Goal: Task Accomplishment & Management: Use online tool/utility

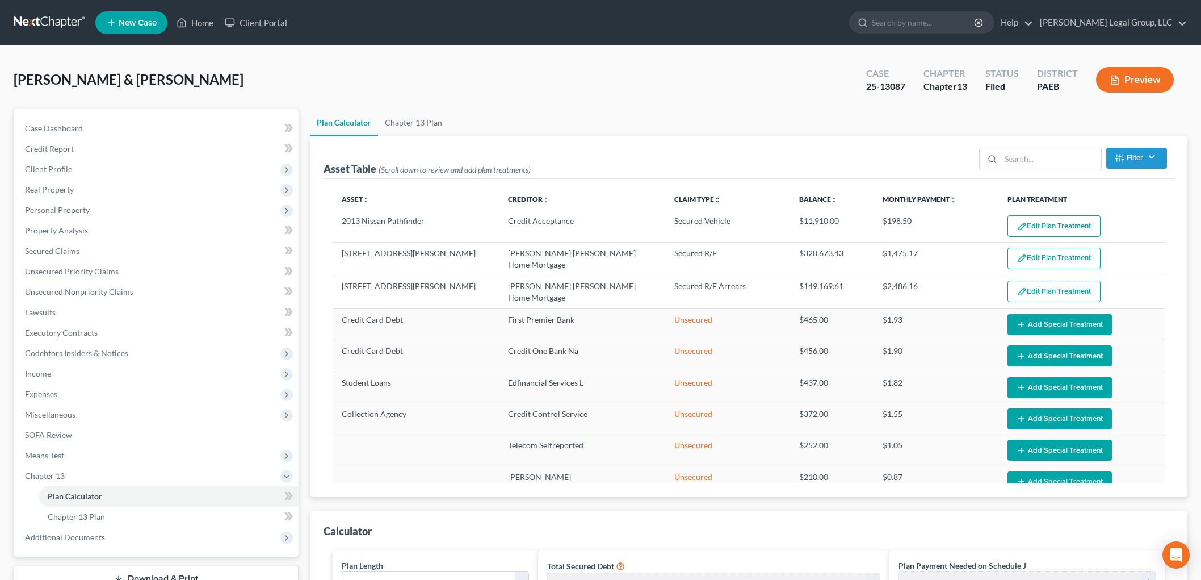
select select "59"
click at [191, 24] on link "Home" at bounding box center [195, 22] width 48 height 20
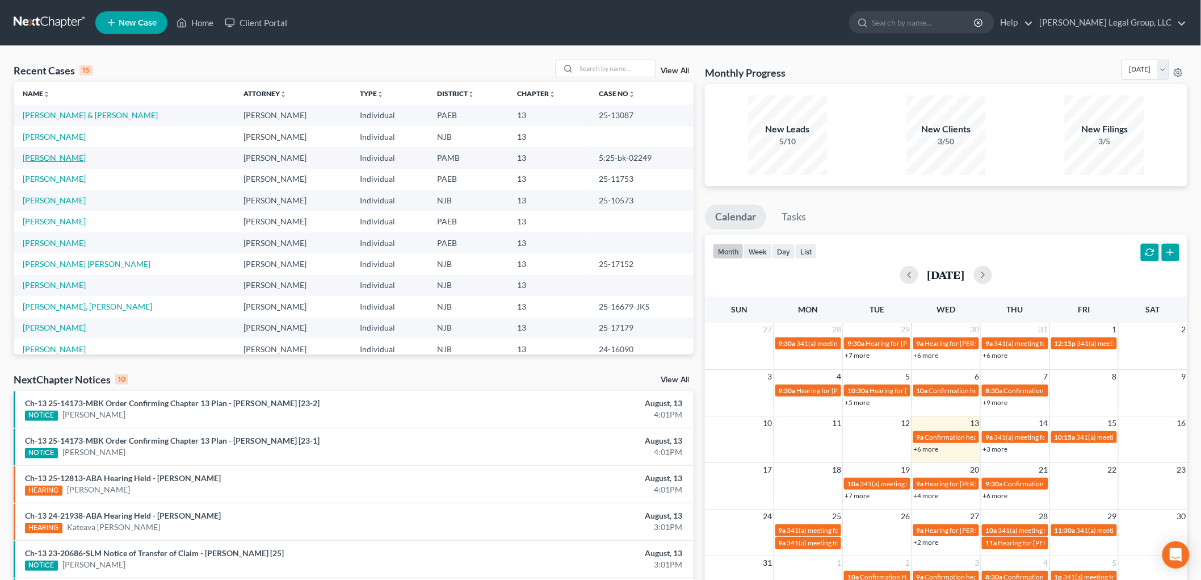
click at [54, 155] on link "[PERSON_NAME]" at bounding box center [54, 158] width 63 height 10
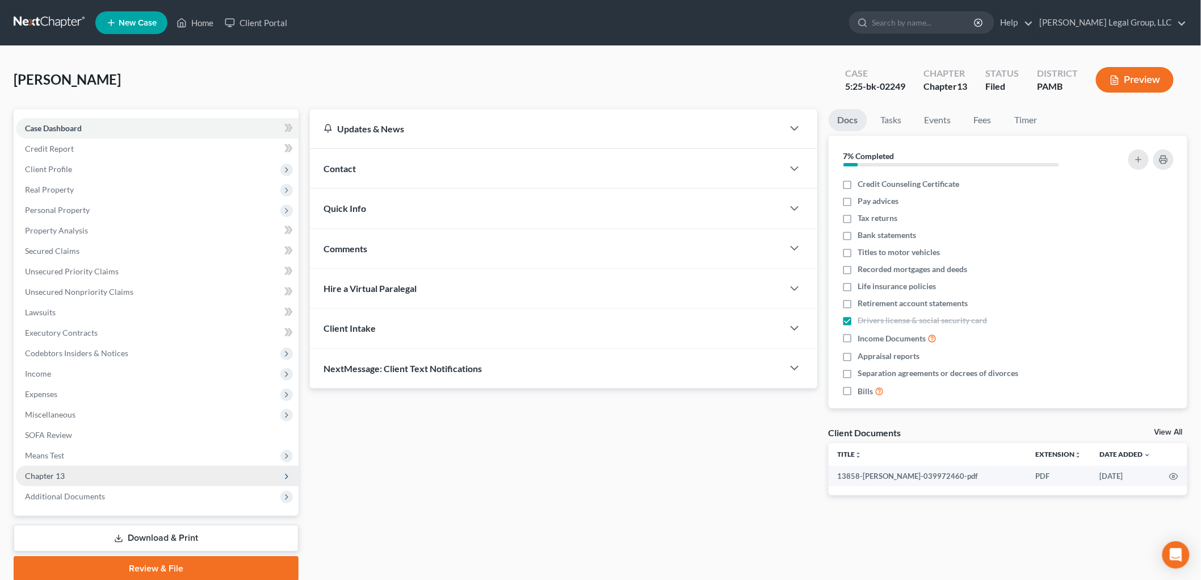
click at [72, 476] on span "Chapter 13" at bounding box center [157, 476] width 283 height 20
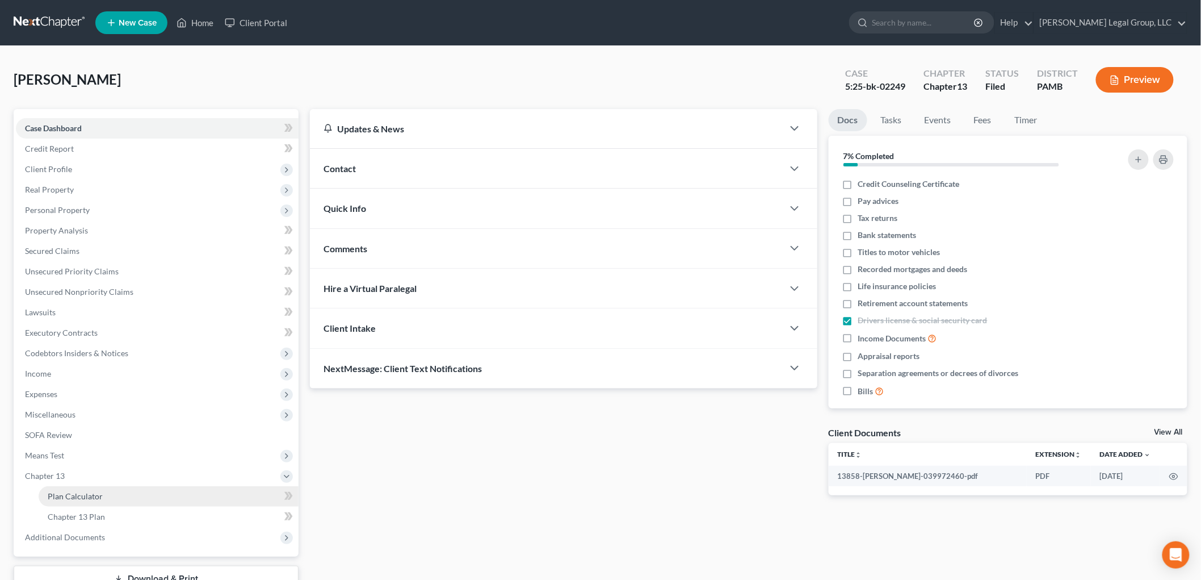
click at [103, 497] on link "Plan Calculator" at bounding box center [169, 496] width 260 height 20
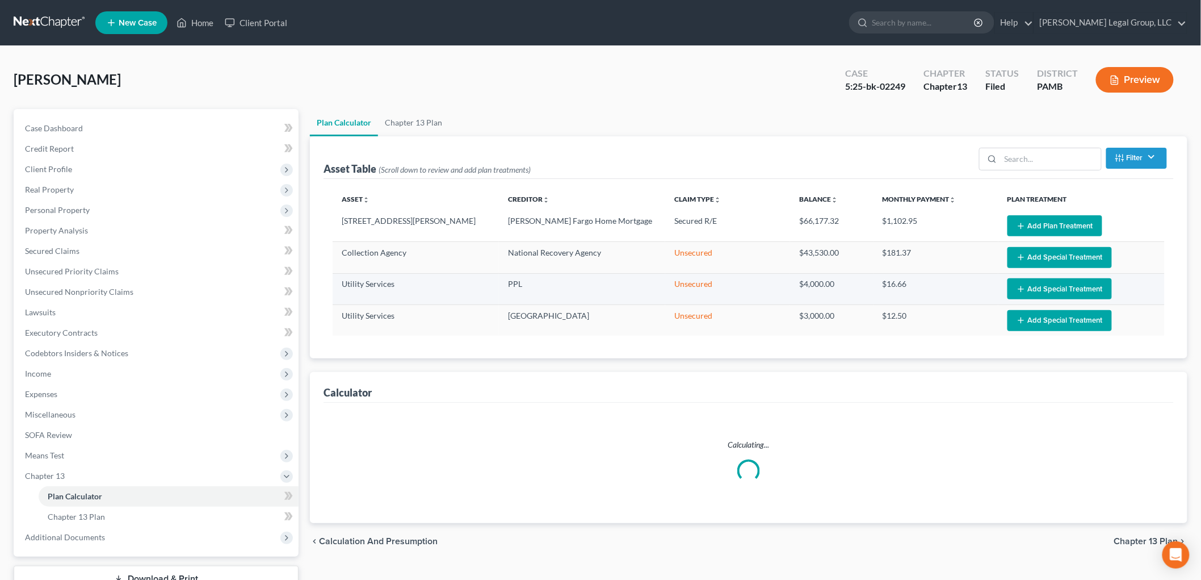
select select "59"
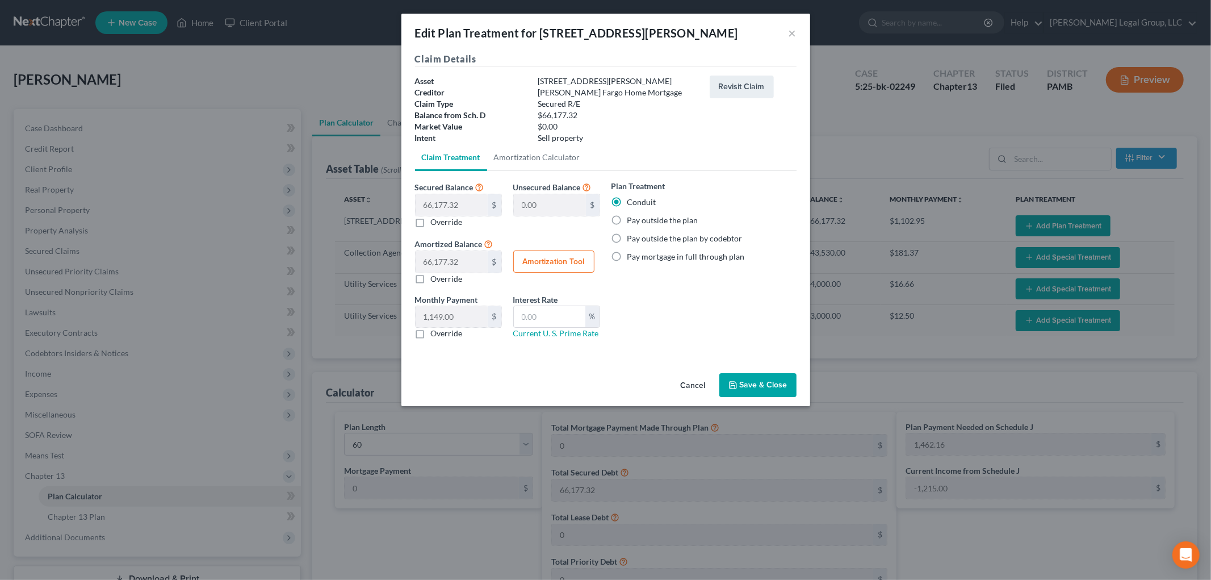
click at [651, 215] on label "Pay outside the plan" at bounding box center [662, 220] width 71 height 11
click at [639, 215] on input "Pay outside the plan" at bounding box center [635, 218] width 7 height 7
radio input "true"
drag, startPoint x: 795, startPoint y: 35, endPoint x: 799, endPoint y: 42, distance: 8.1
click at [795, 34] on button "×" at bounding box center [793, 33] width 8 height 14
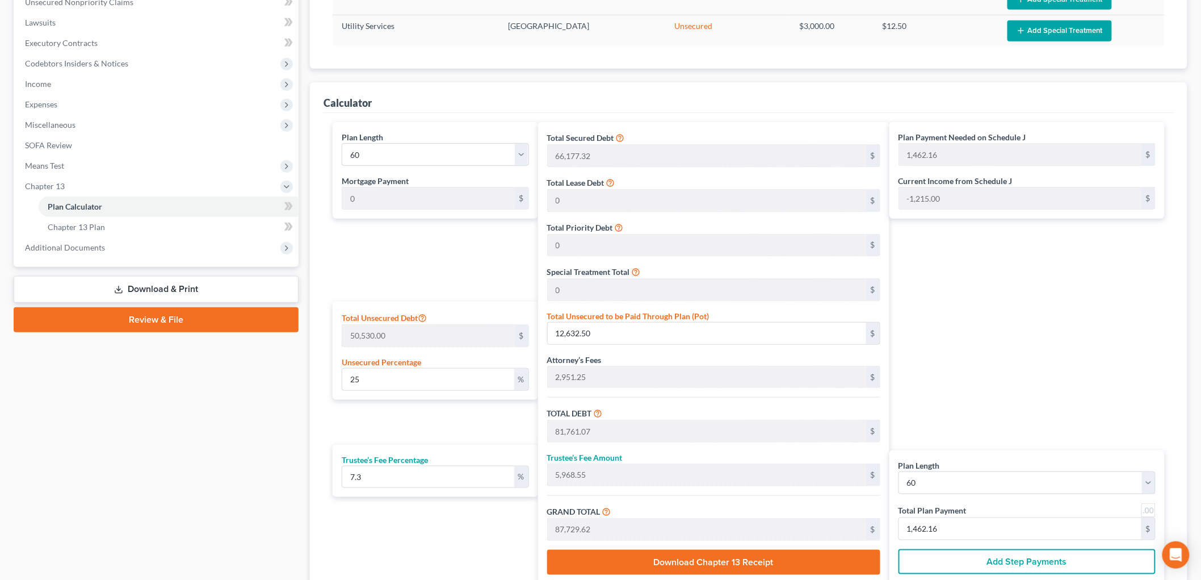
scroll to position [315, 0]
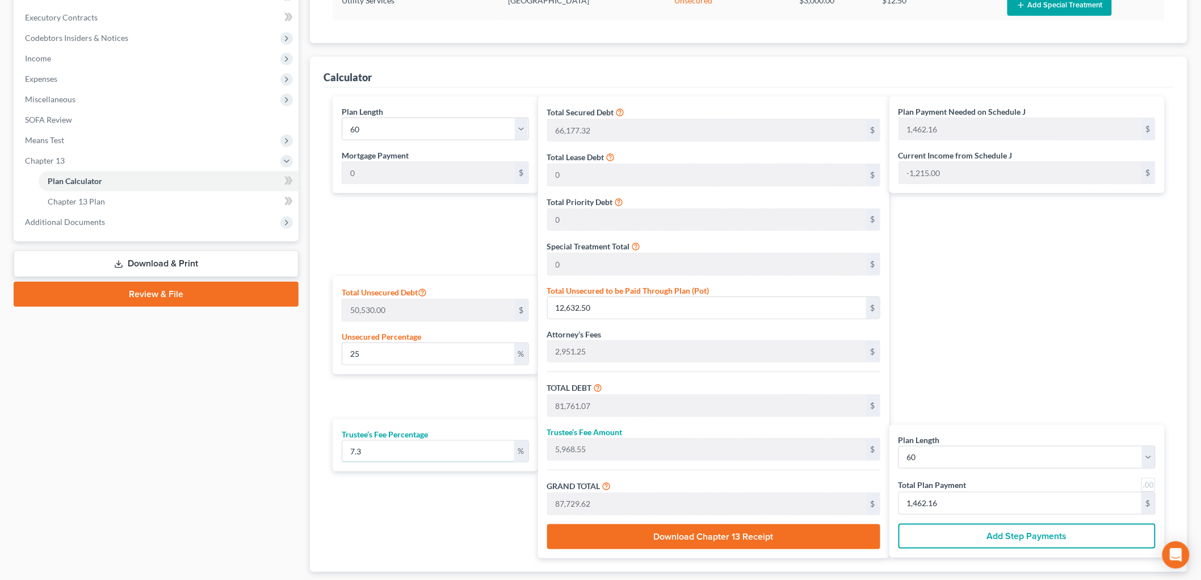
drag, startPoint x: 390, startPoint y: 451, endPoint x: 253, endPoint y: 434, distance: 137.3
click at [253, 434] on div "Petition Navigation Case Dashboard Payments Invoices Payments Payments Credit R…" at bounding box center [601, 201] width 1186 height 814
type input "1"
type input "817.61"
type input "82,578.68"
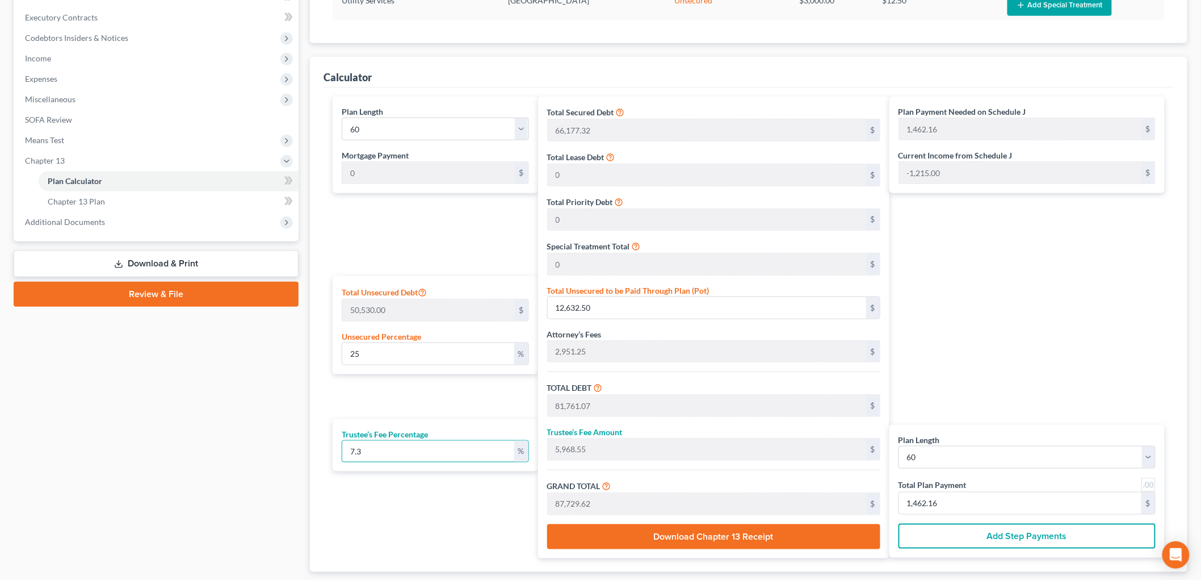
type input "1,376.31"
type input "10"
type input "8,176.10"
type input "89,937.17"
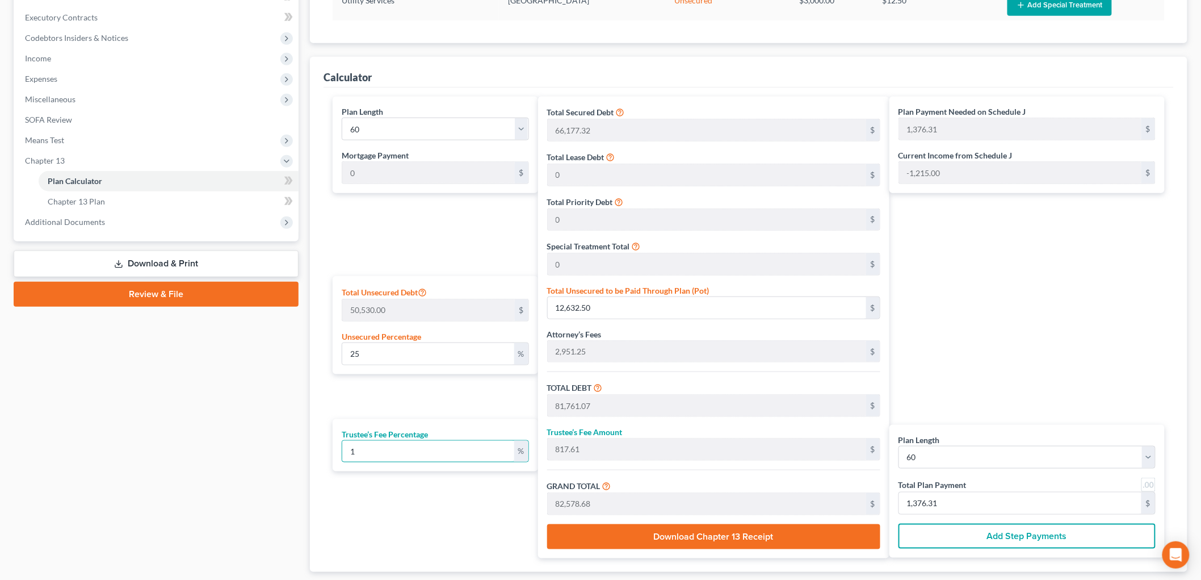
type input "1,498.95"
type input "10"
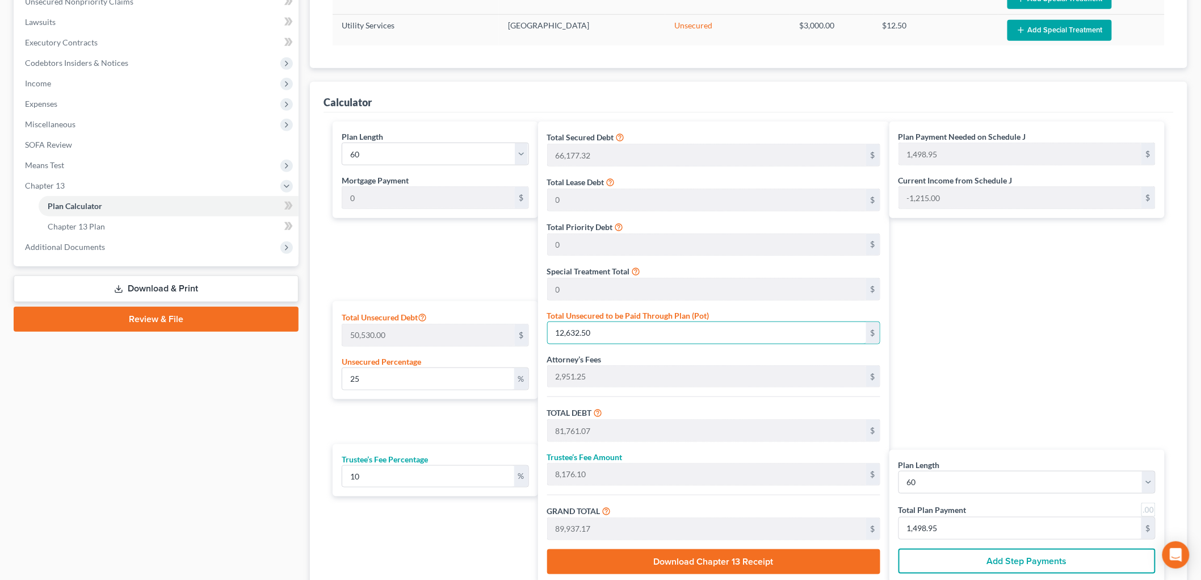
scroll to position [0, 0]
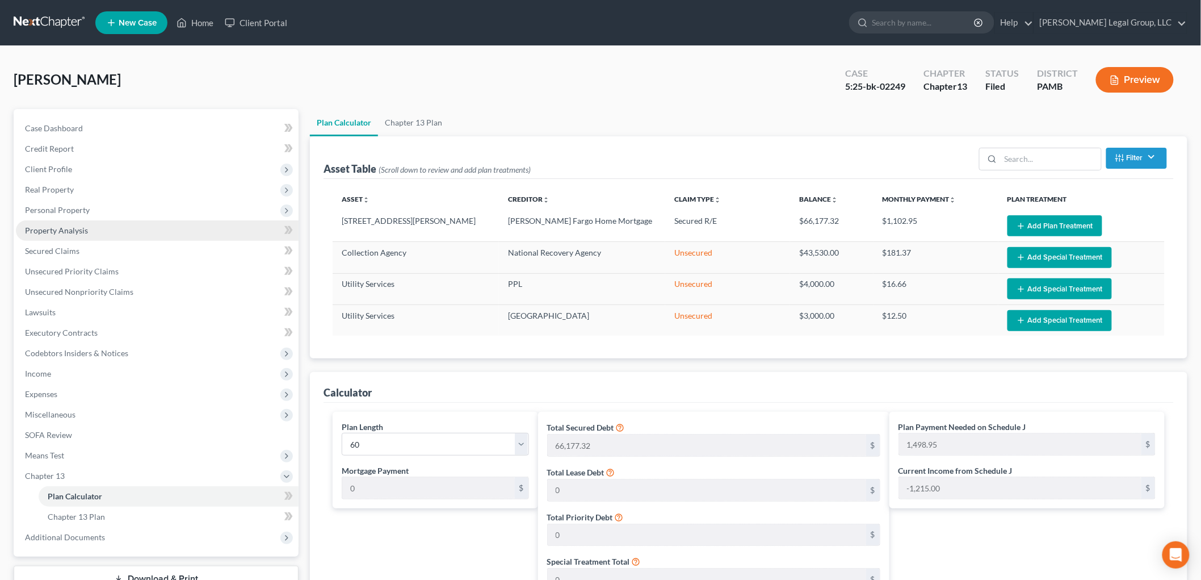
click at [77, 223] on link "Property Analysis" at bounding box center [157, 230] width 283 height 20
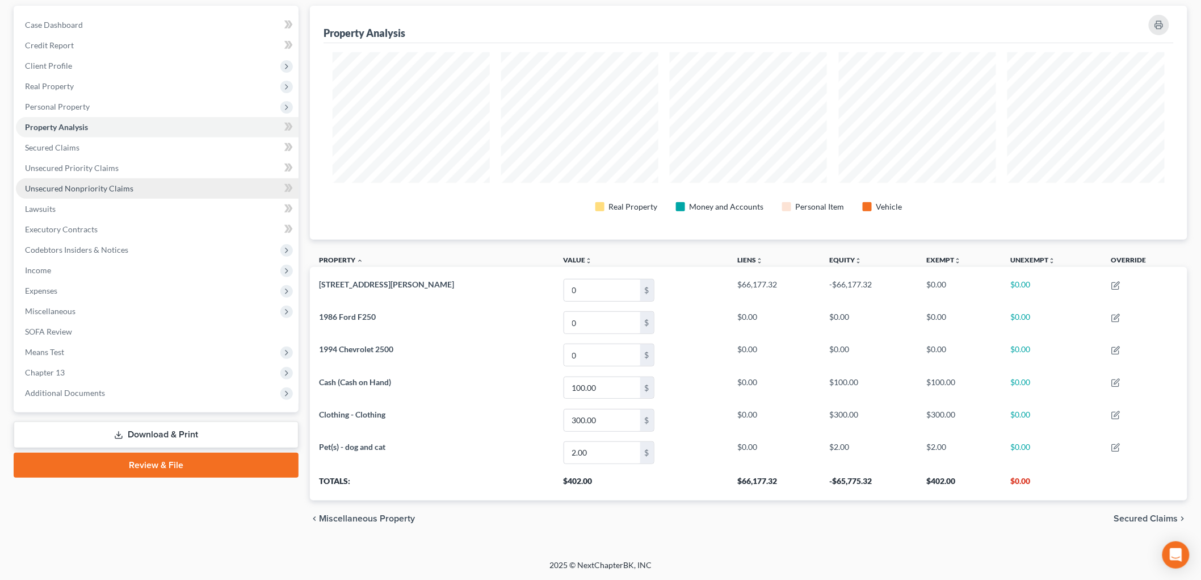
click at [76, 186] on span "Unsecured Nonpriority Claims" at bounding box center [79, 188] width 108 height 10
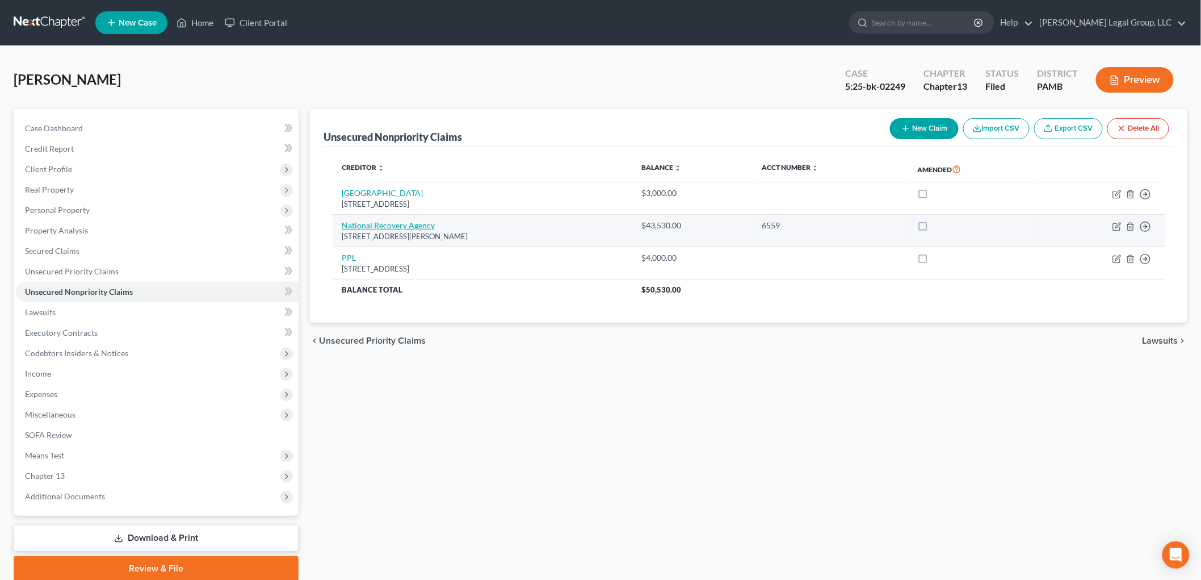
click at [404, 225] on link "National Recovery Agency" at bounding box center [388, 225] width 93 height 10
select select "39"
select select "1"
select select "0"
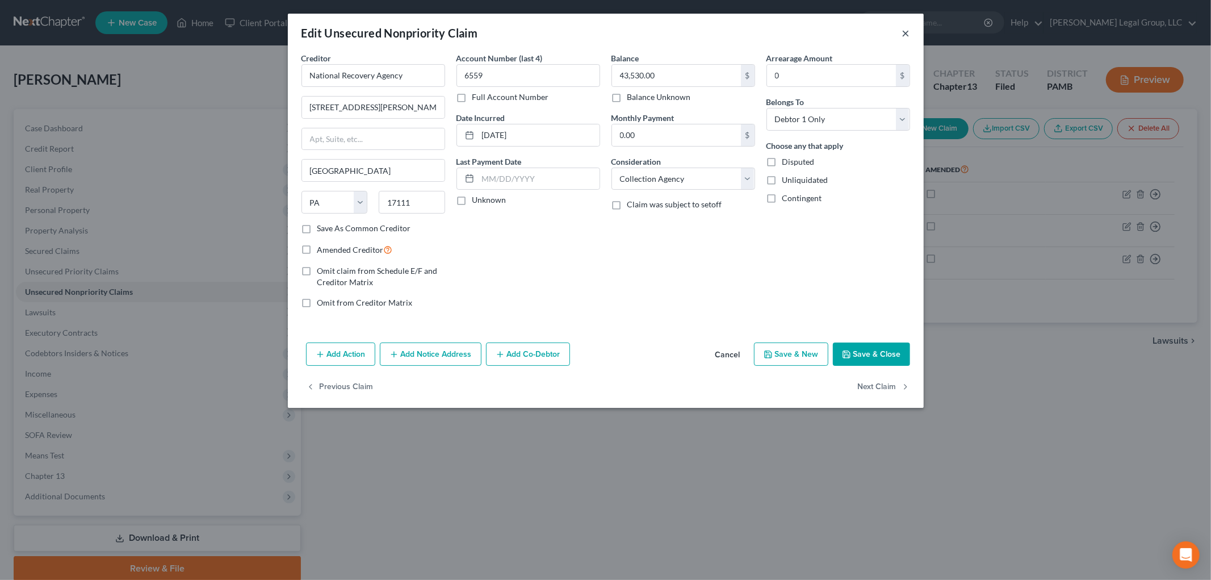
click at [904, 35] on button "×" at bounding box center [906, 33] width 8 height 14
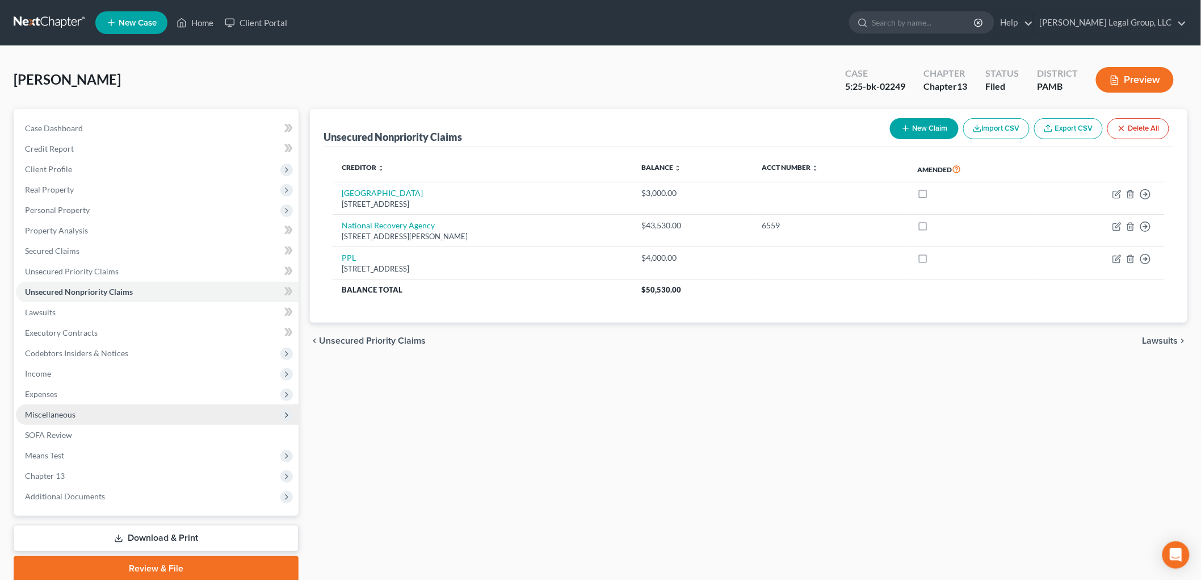
click at [74, 413] on span "Miscellaneous" at bounding box center [50, 414] width 51 height 10
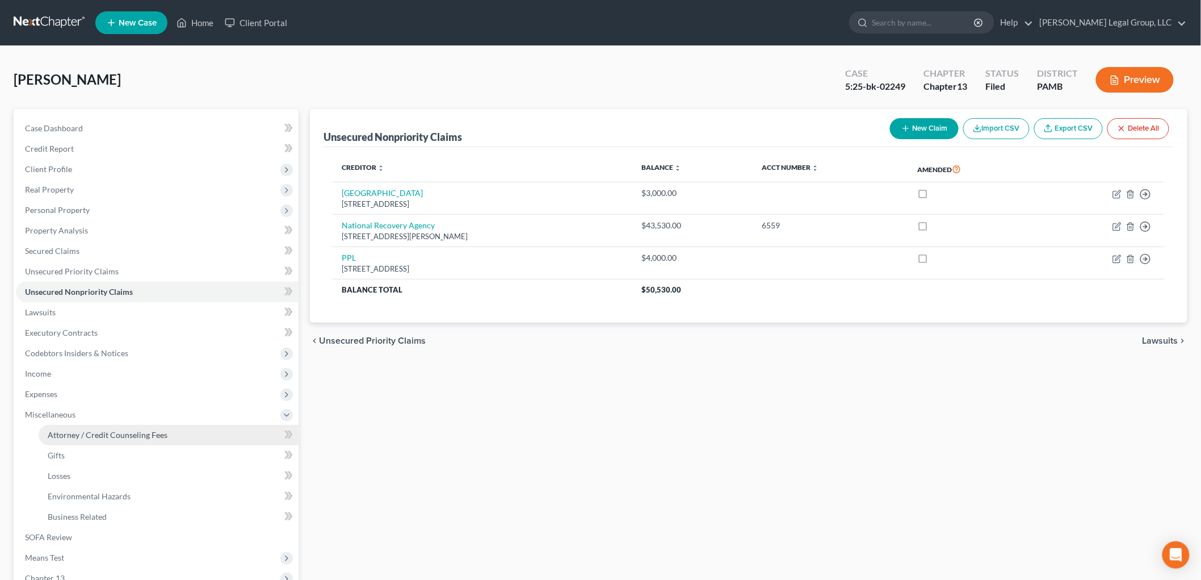
click at [85, 430] on span "Attorney / Credit Counseling Fees" at bounding box center [108, 435] width 120 height 10
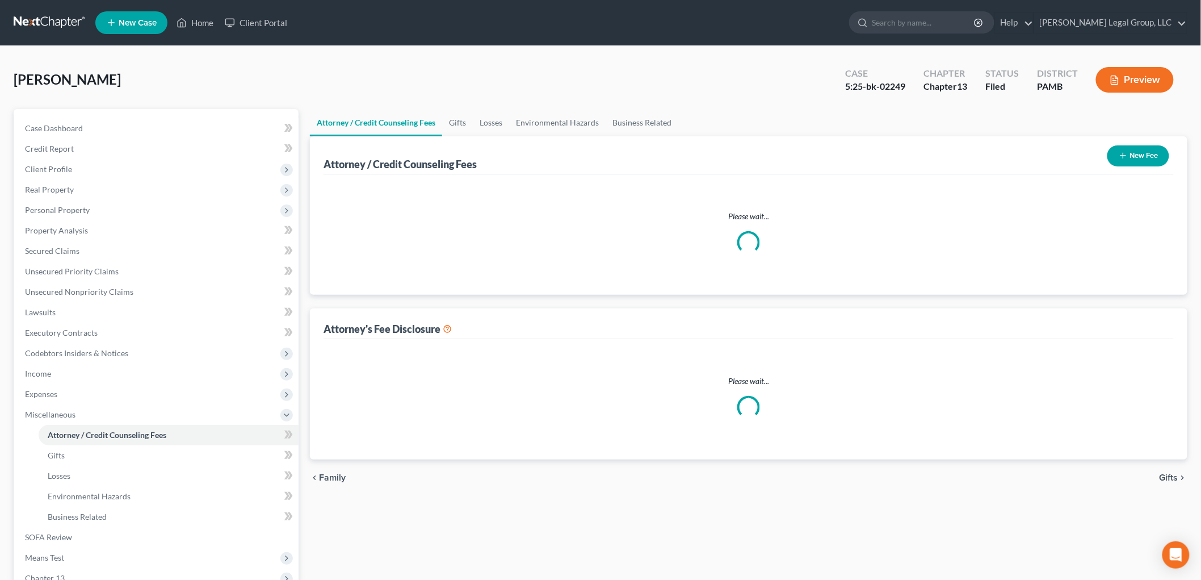
select select "1"
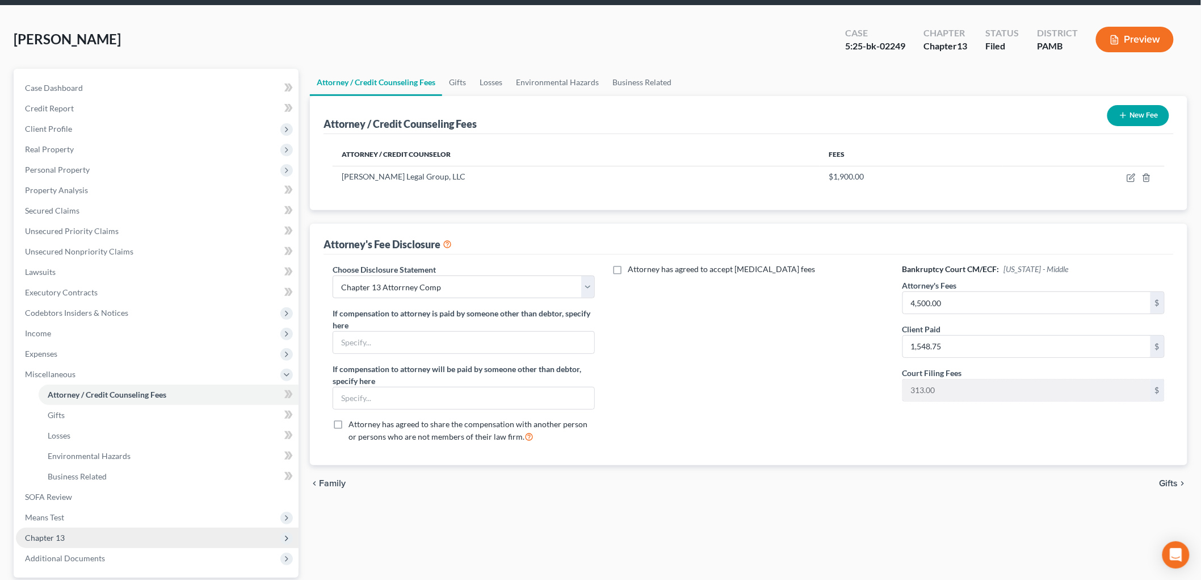
scroll to position [63, 0]
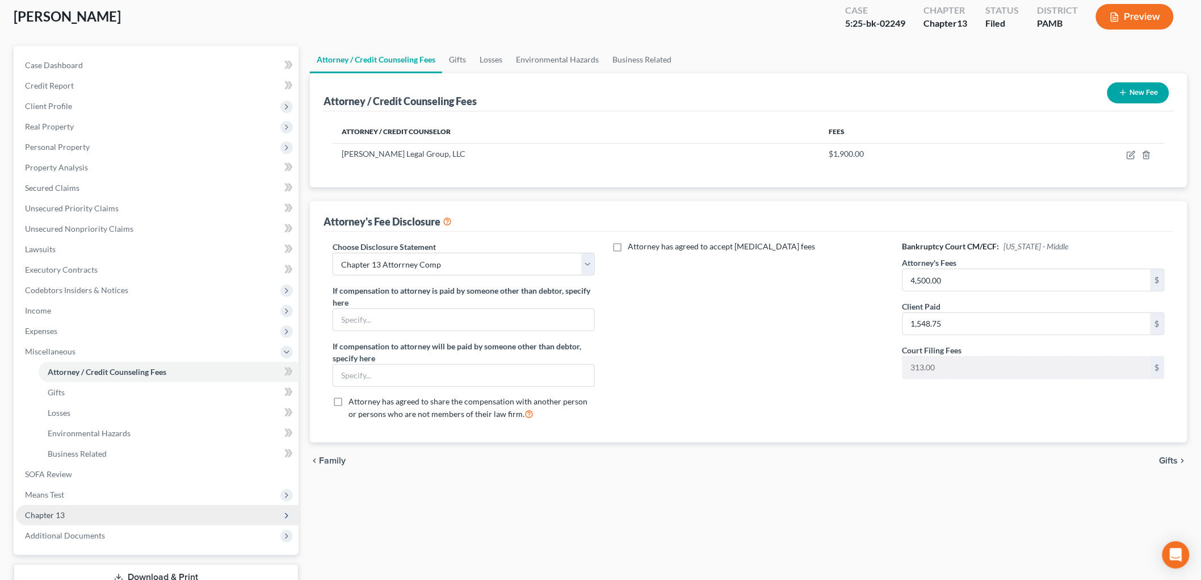
click at [87, 520] on span "Chapter 13" at bounding box center [157, 515] width 283 height 20
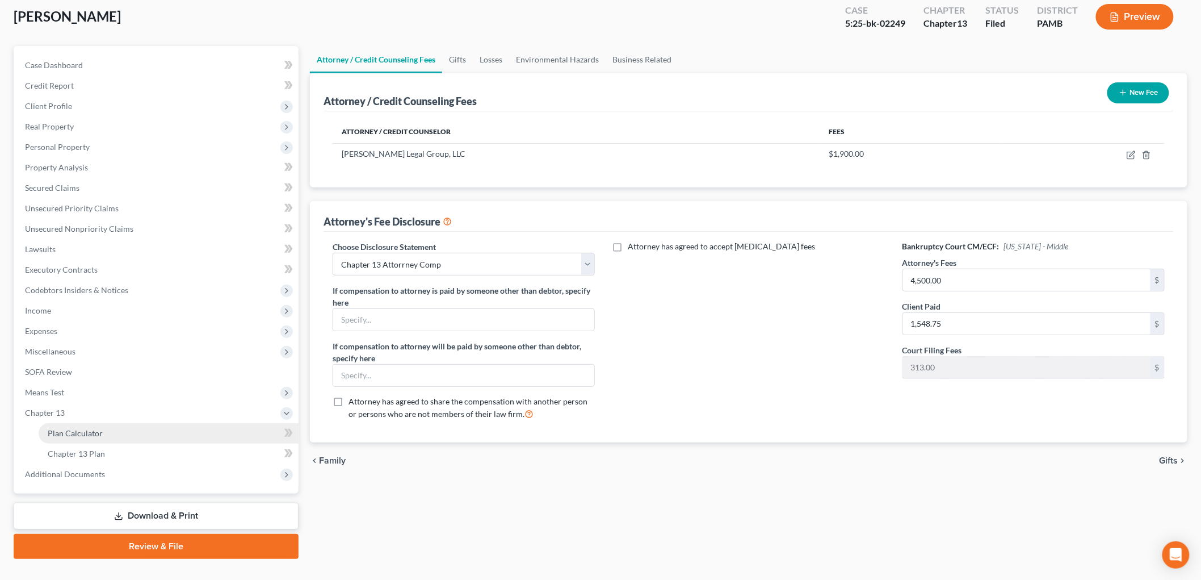
click at [98, 434] on span "Plan Calculator" at bounding box center [75, 433] width 55 height 10
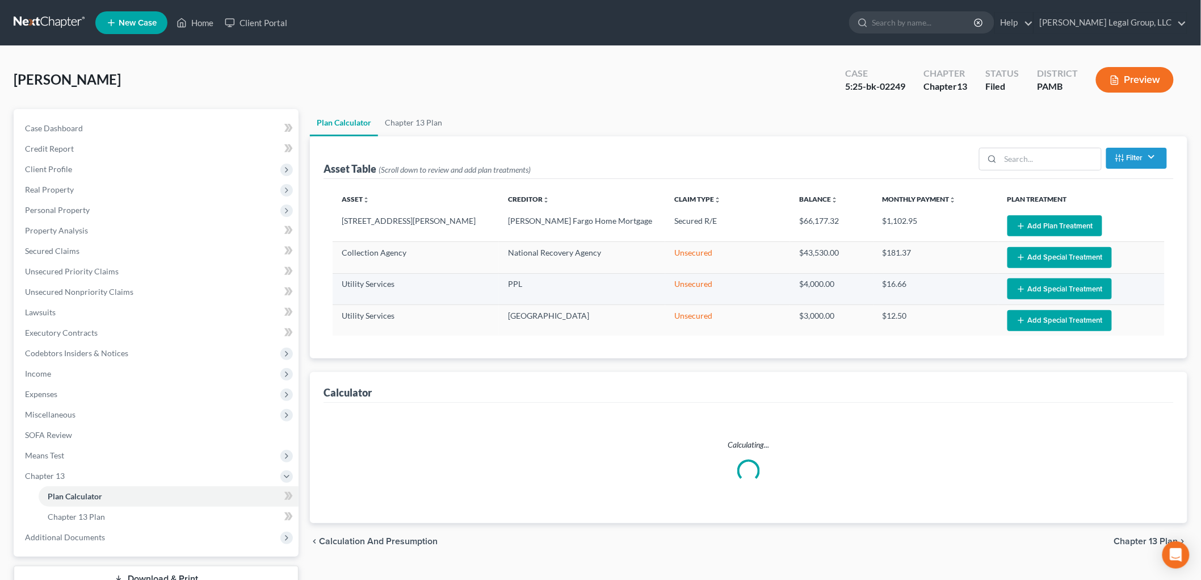
select select "59"
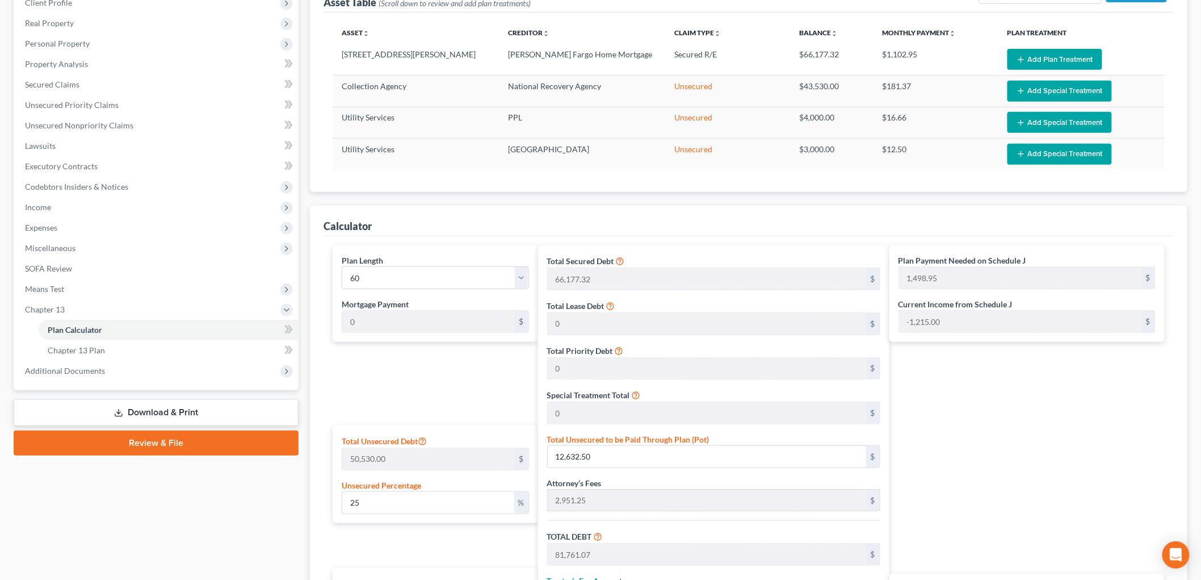
scroll to position [189, 0]
